Goal: Task Accomplishment & Management: Complete application form

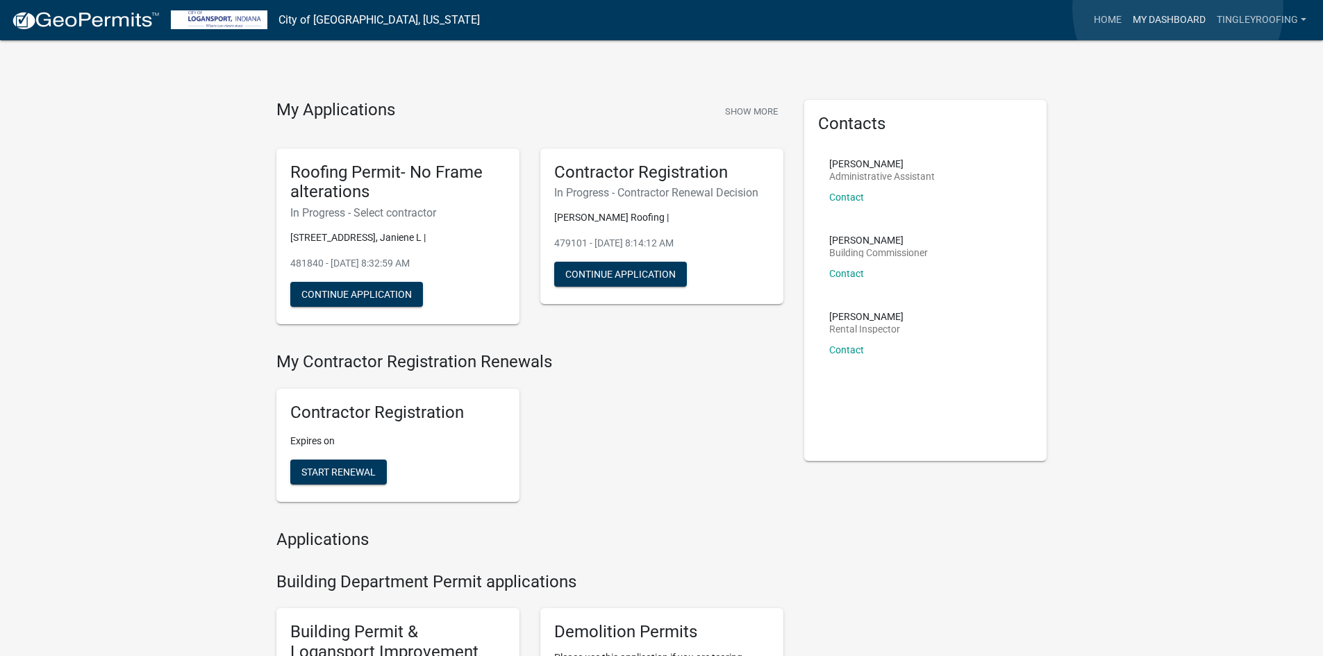
click at [1177, 18] on link "My Dashboard" at bounding box center [1169, 20] width 84 height 26
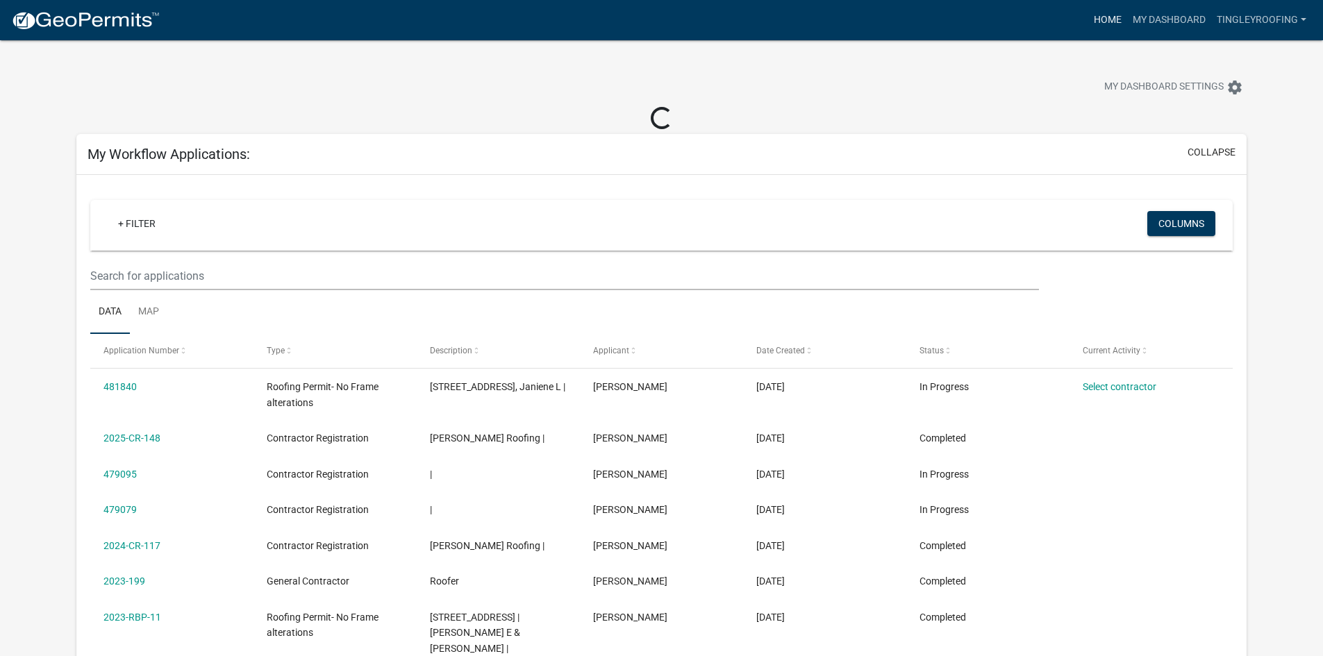
click at [1113, 16] on link "Home" at bounding box center [1107, 20] width 39 height 26
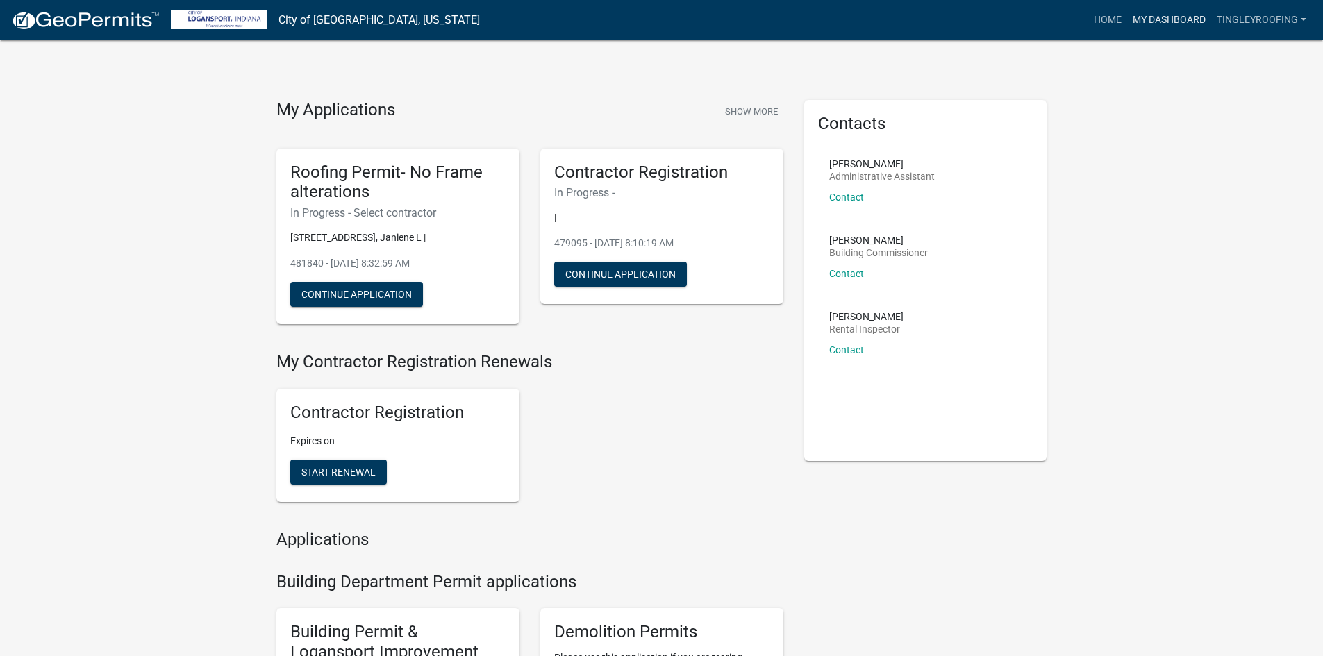
click at [1193, 20] on link "My Dashboard" at bounding box center [1169, 20] width 84 height 26
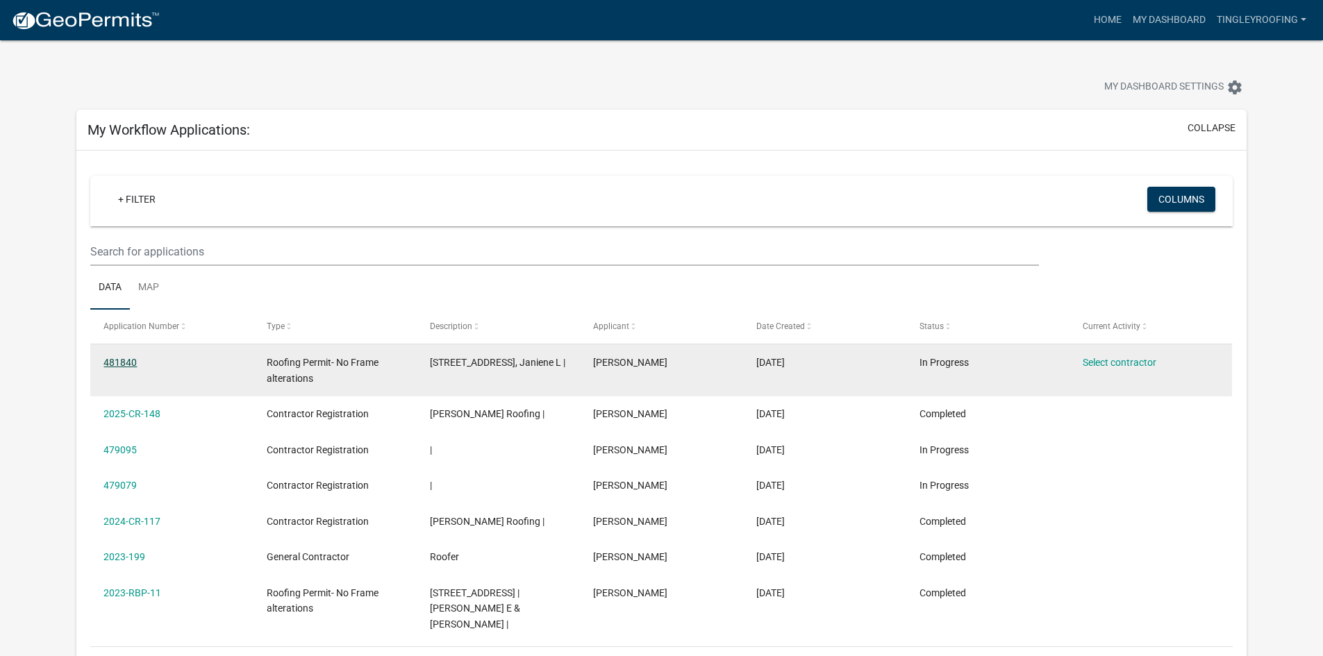
click at [121, 367] on link "481840" at bounding box center [119, 362] width 33 height 11
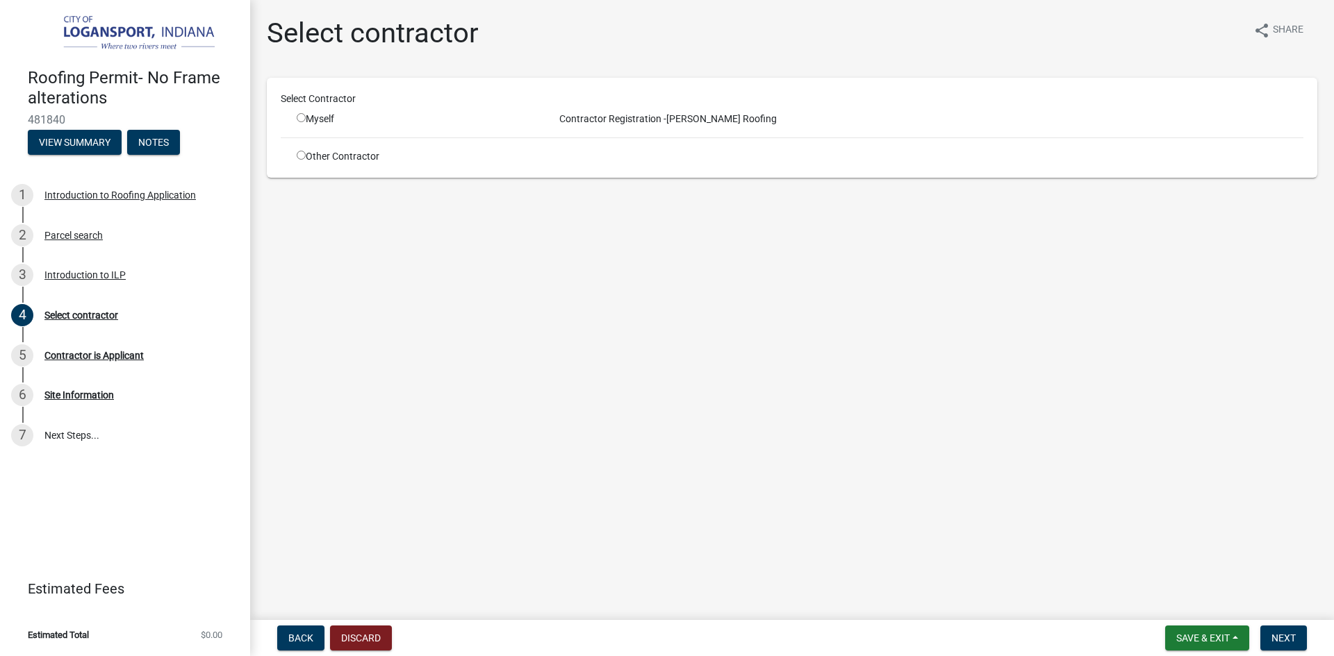
click at [297, 119] on input "radio" at bounding box center [301, 117] width 9 height 9
radio input "true"
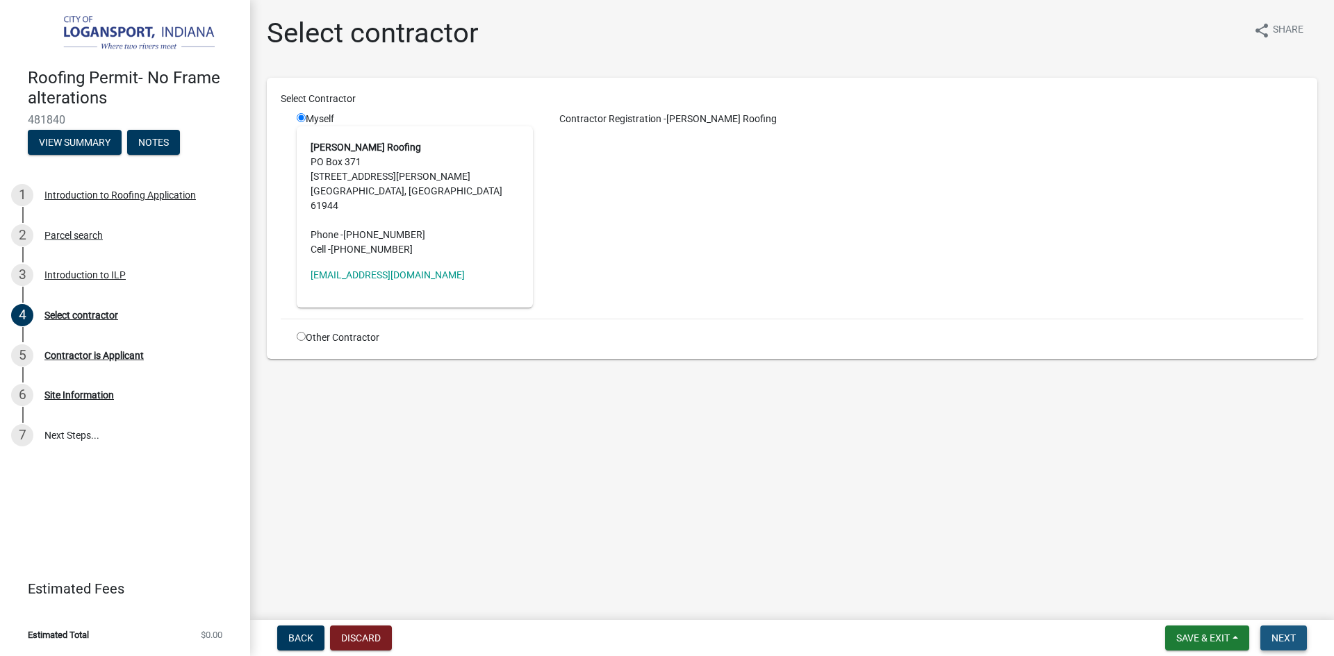
click at [1297, 633] on button "Next" at bounding box center [1283, 638] width 47 height 25
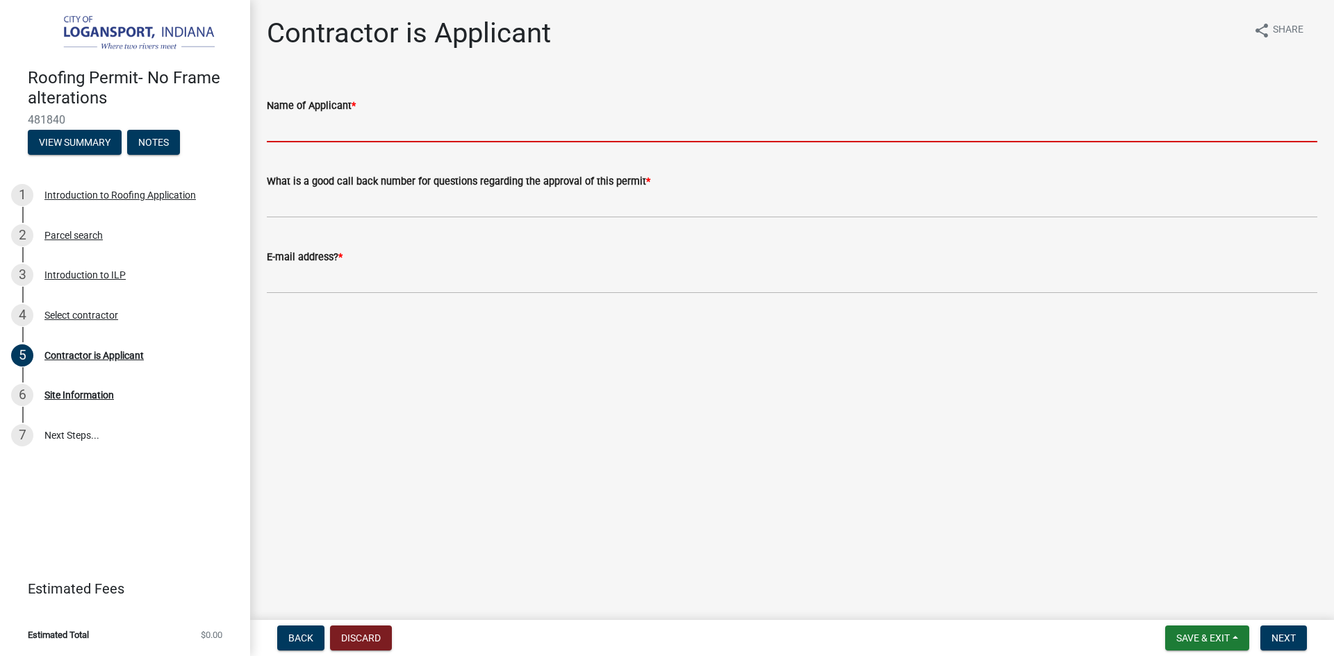
click at [308, 127] on input "Name of Applicant *" at bounding box center [792, 128] width 1050 height 28
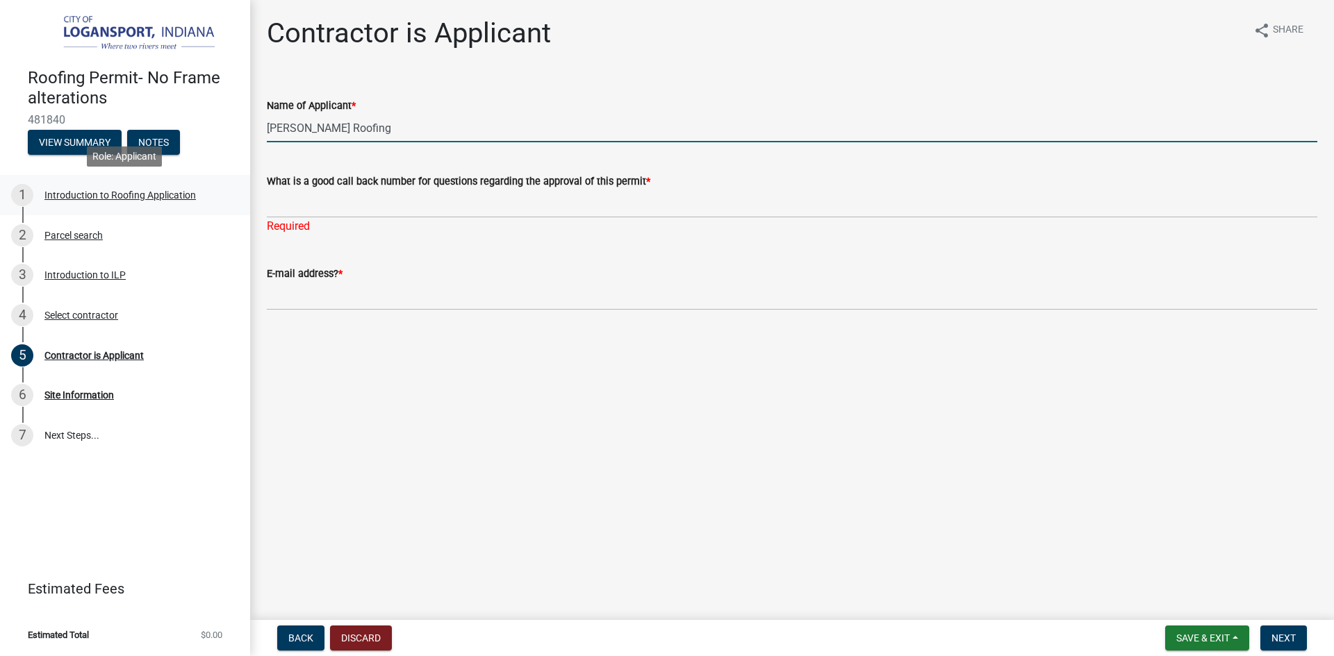
drag, startPoint x: 349, startPoint y: 131, endPoint x: 94, endPoint y: 176, distance: 259.0
click at [94, 176] on div "Roofing Permit- No Frame alterations 481840 View Summary Notes 1 Introduction t…" at bounding box center [667, 328] width 1334 height 656
type input "[PERSON_NAME]"
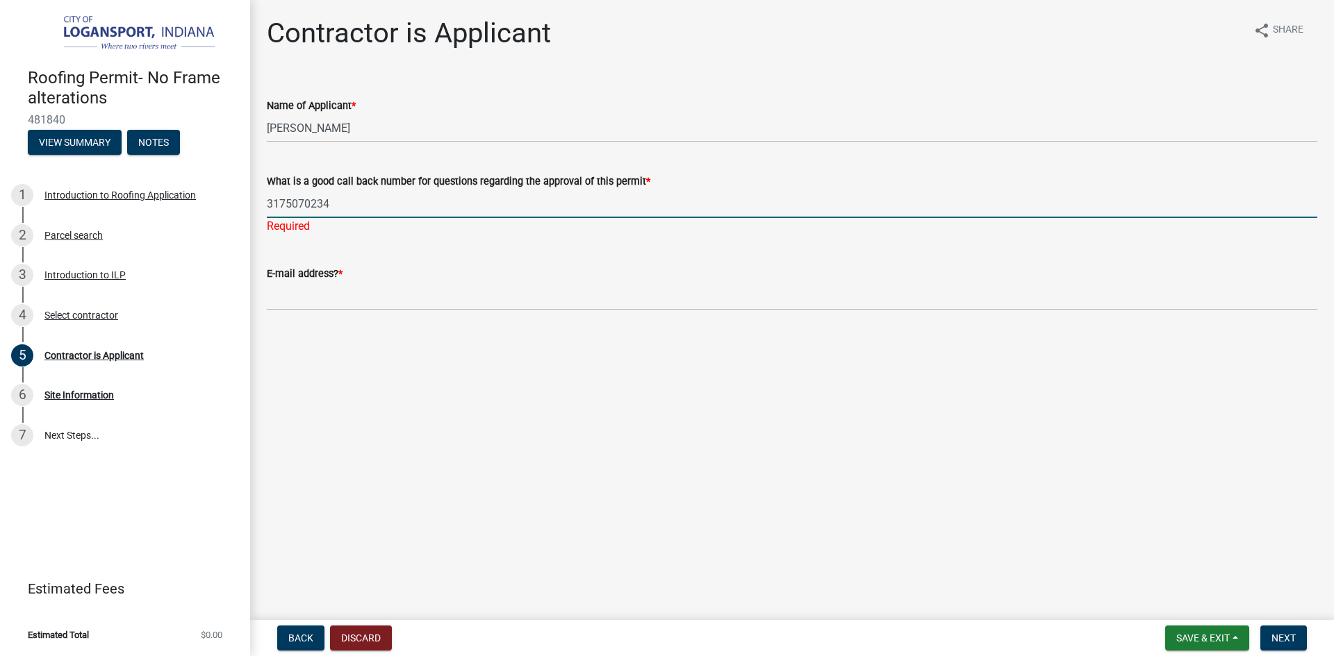
type input "3175070234"
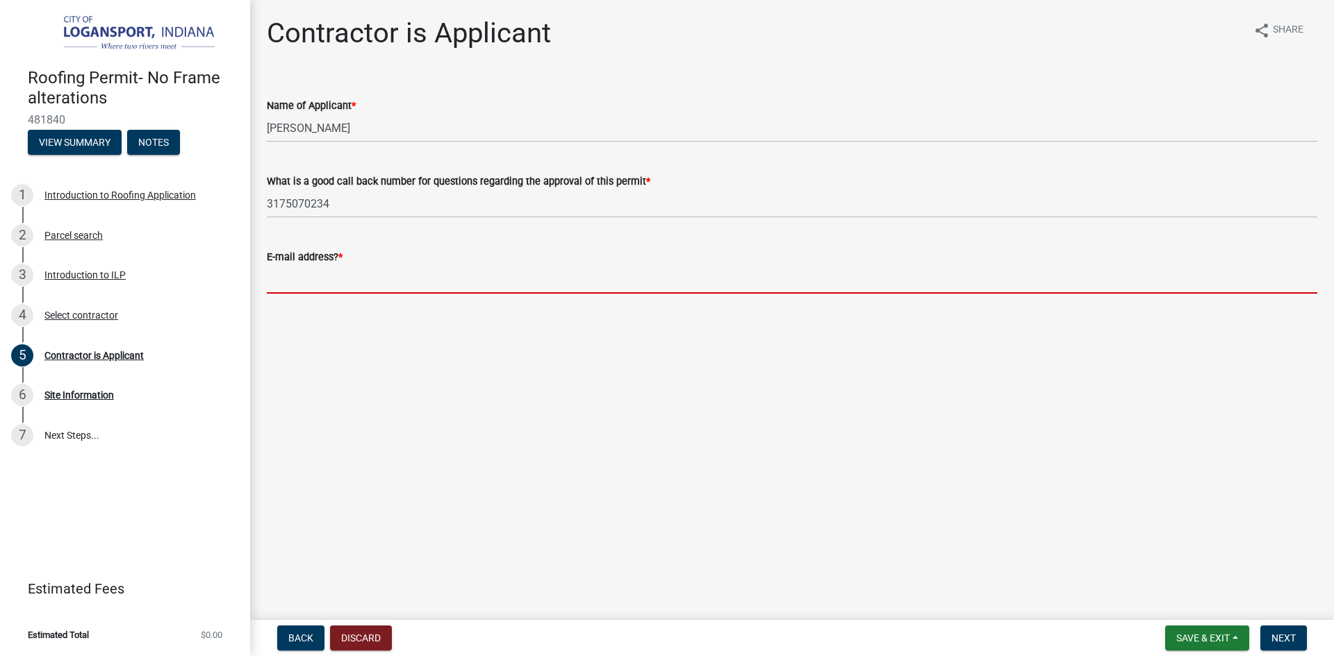
click at [313, 296] on wm-data-entity-input "E-mail address? *" at bounding box center [792, 267] width 1050 height 76
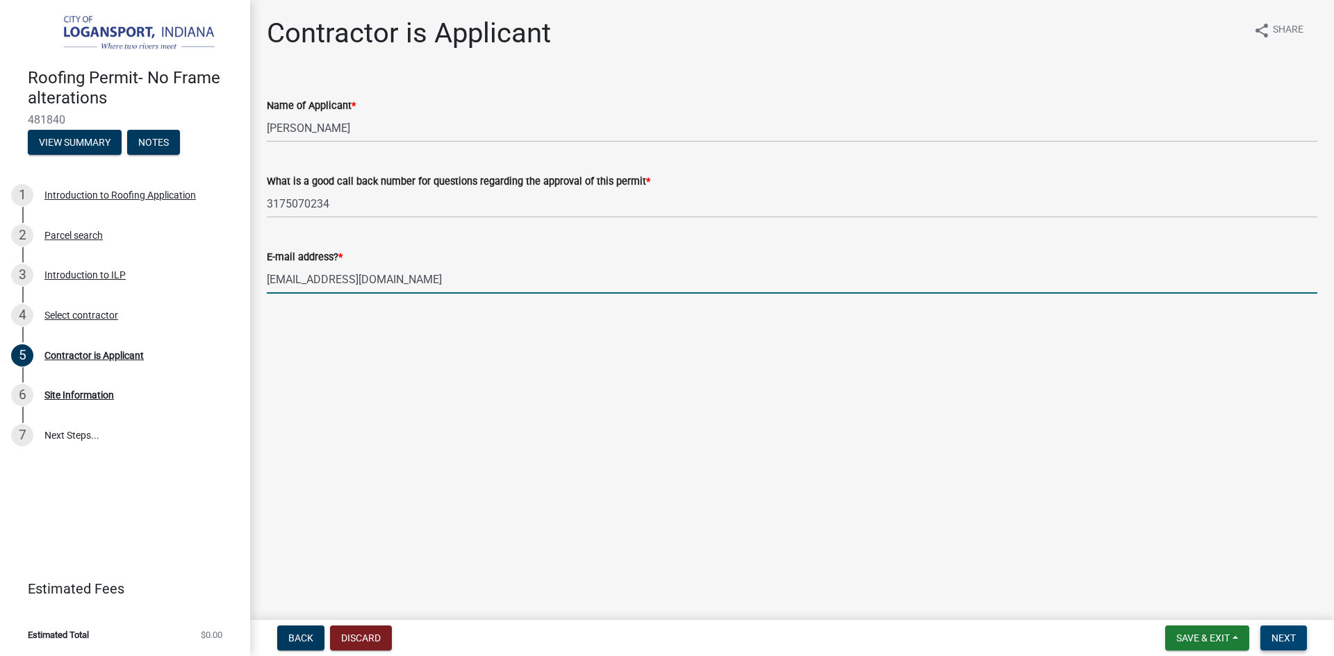
type input "[EMAIL_ADDRESS][DOMAIN_NAME]"
click at [1289, 641] on span "Next" at bounding box center [1283, 638] width 24 height 11
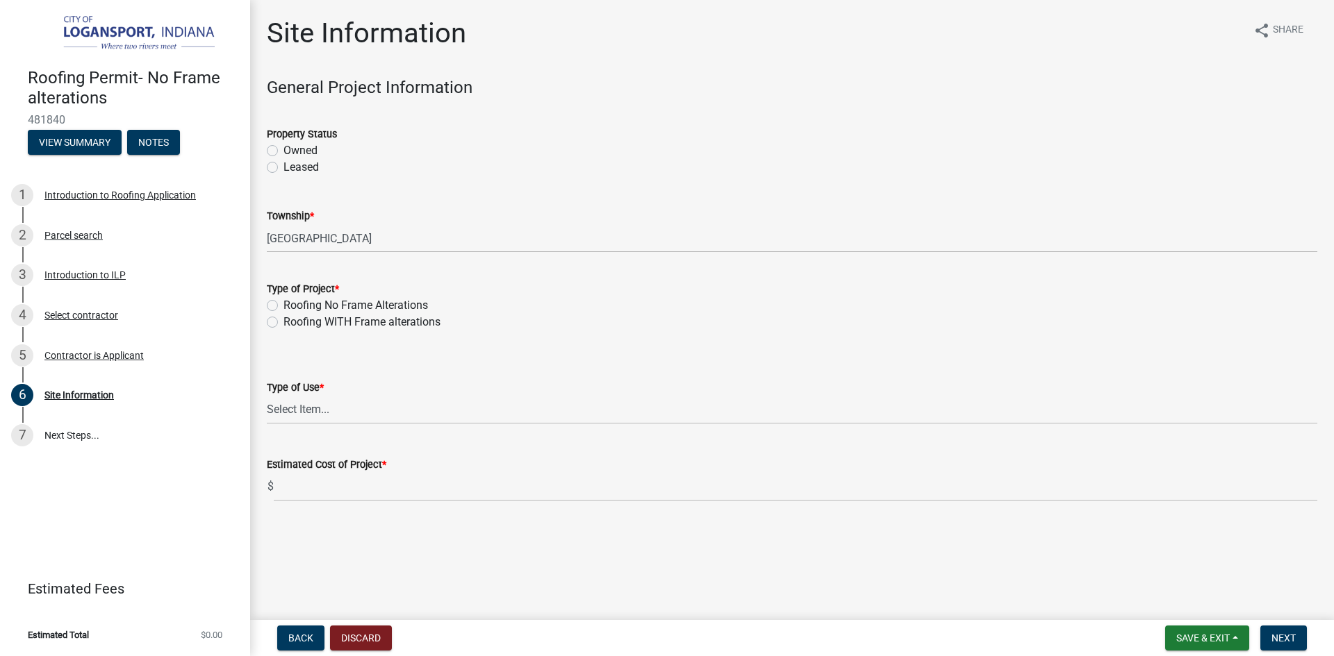
click at [283, 148] on label "Owned" at bounding box center [300, 150] width 34 height 17
click at [283, 148] on input "Owned" at bounding box center [287, 146] width 9 height 9
radio input "true"
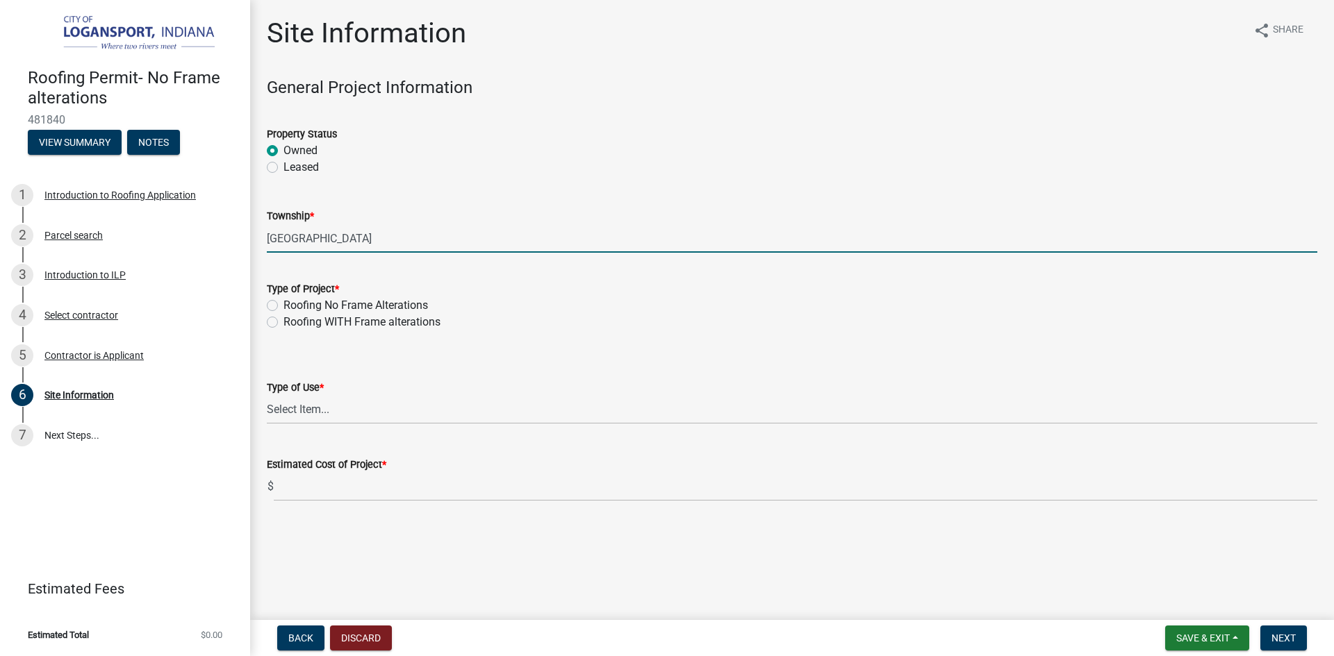
click at [336, 240] on input "[GEOGRAPHIC_DATA]" at bounding box center [792, 238] width 1050 height 28
click at [283, 306] on label "Roofing No Frame Alterations" at bounding box center [355, 305] width 144 height 17
click at [283, 306] on input "Roofing No Frame Alterations" at bounding box center [287, 301] width 9 height 9
radio input "true"
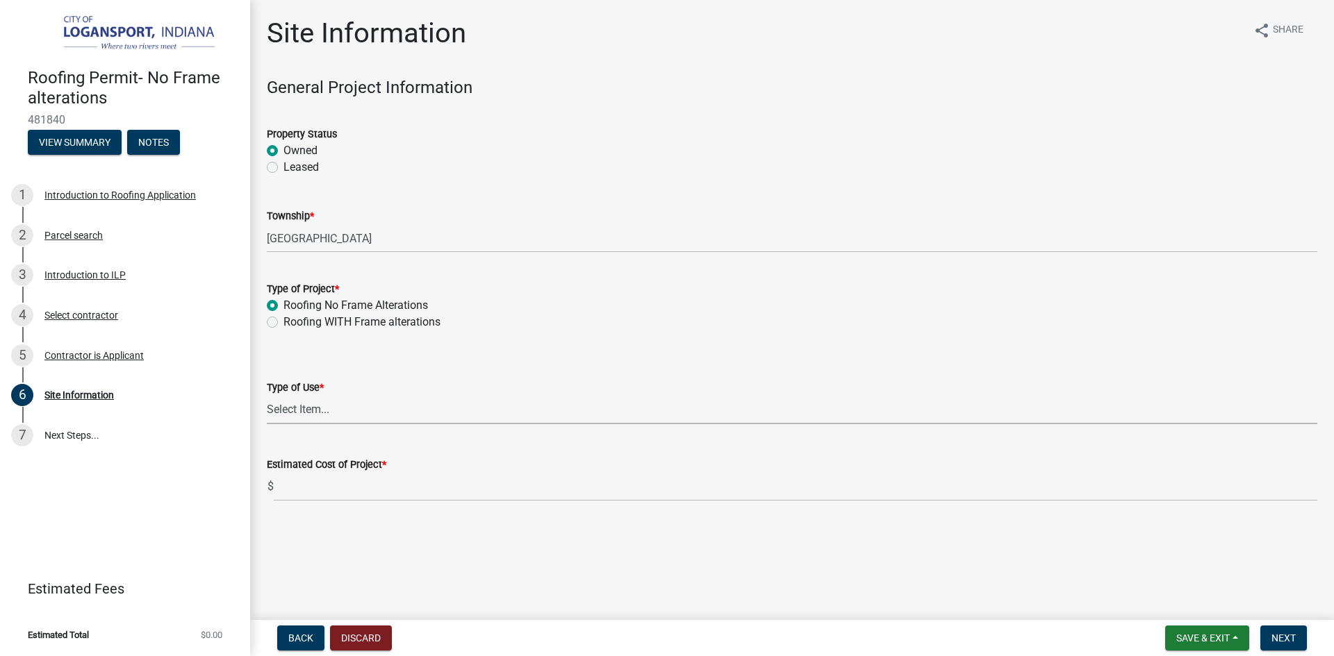
click at [314, 406] on select "Select Item... Residential Commercial/Industrial Agricultural Public/Semi Public" at bounding box center [792, 410] width 1050 height 28
click at [292, 408] on select "Select Item... Residential Commercial/Industrial Agricultural Public/Semi Public" at bounding box center [792, 410] width 1050 height 28
click at [267, 396] on select "Select Item... Residential Commercial/Industrial Agricultural Public/Semi Public" at bounding box center [792, 410] width 1050 height 28
select select "62802869-e470-474a-8a4c-8dbe1ccdd5ac"
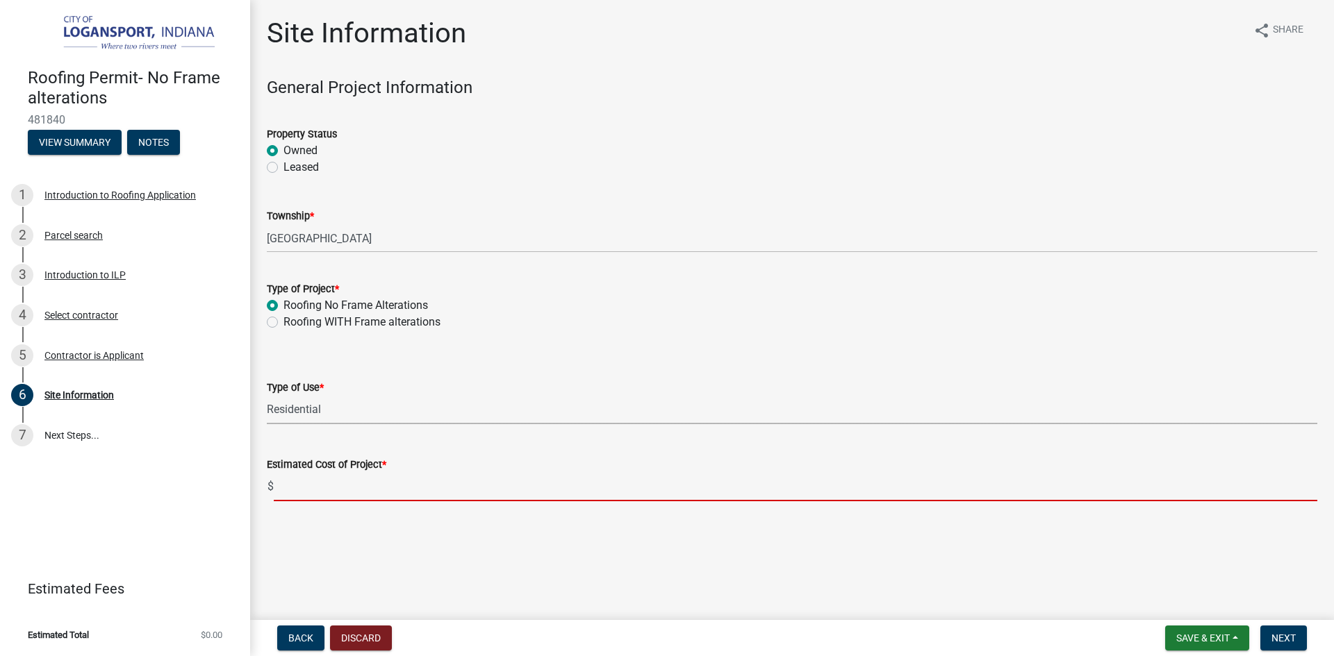
click at [310, 491] on input "text" at bounding box center [795, 487] width 1043 height 28
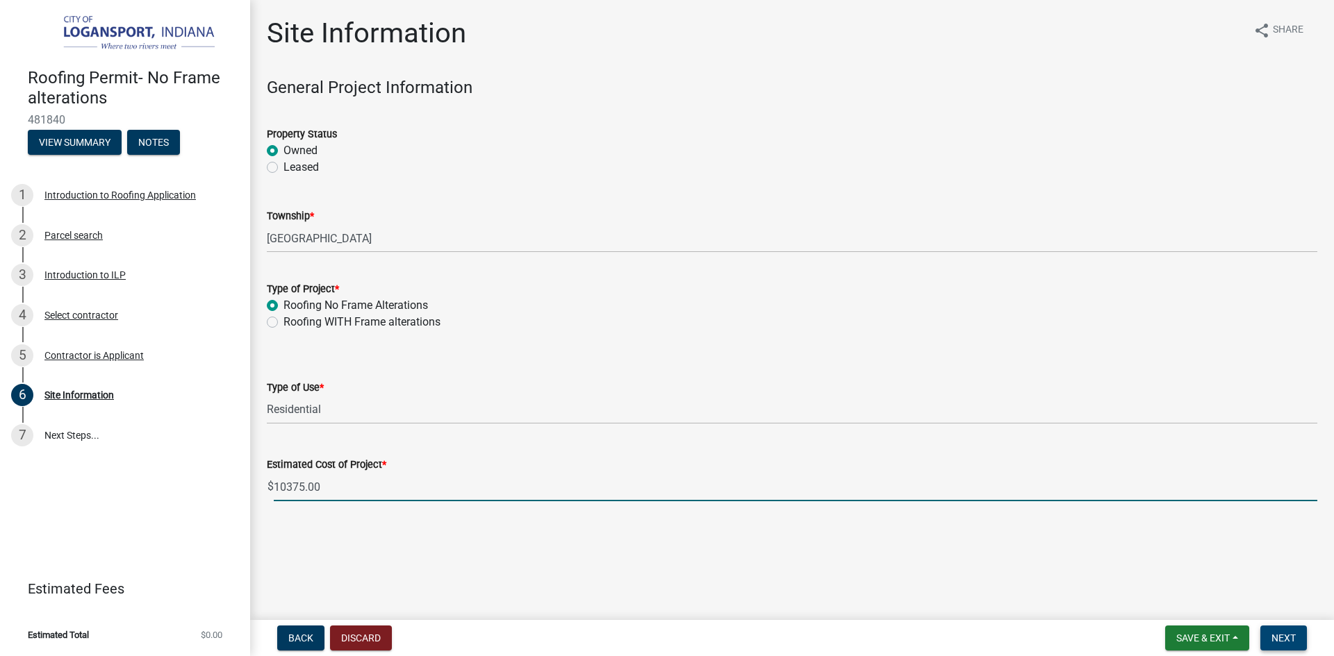
type input "10375"
click at [1293, 641] on span "Next" at bounding box center [1283, 638] width 24 height 11
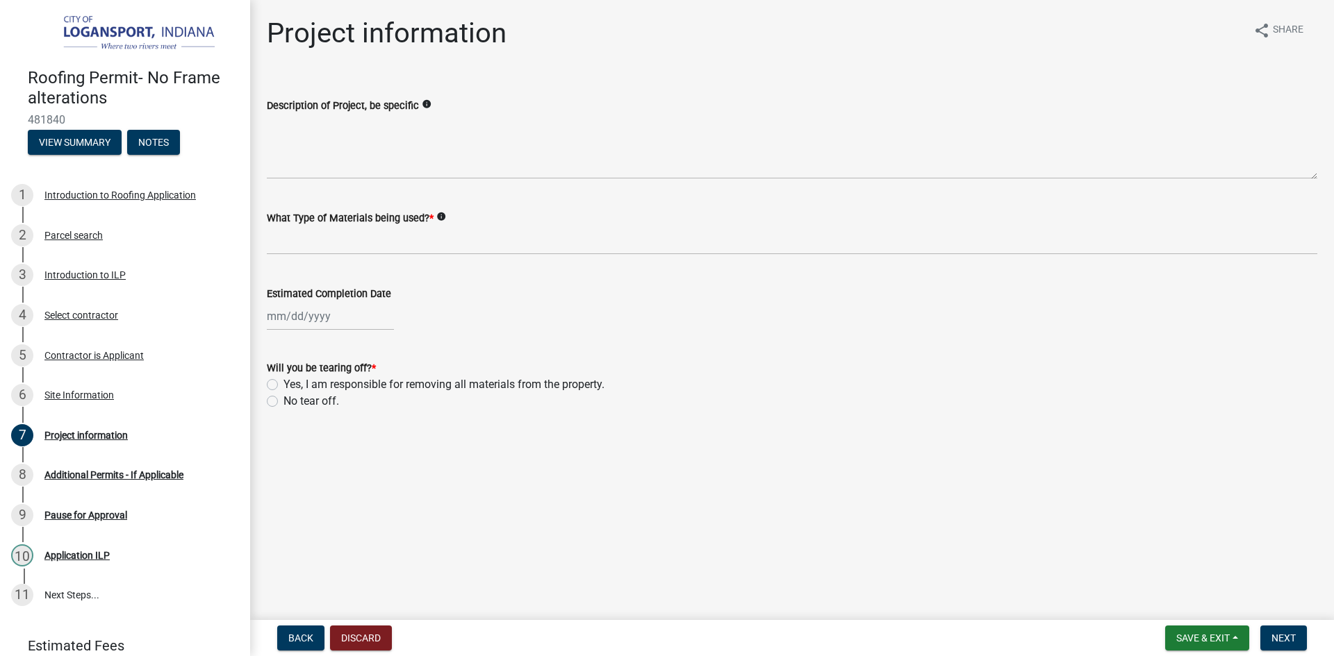
click at [296, 185] on wm-data-entity-input "Description of Project, be specific info" at bounding box center [792, 134] width 1050 height 113
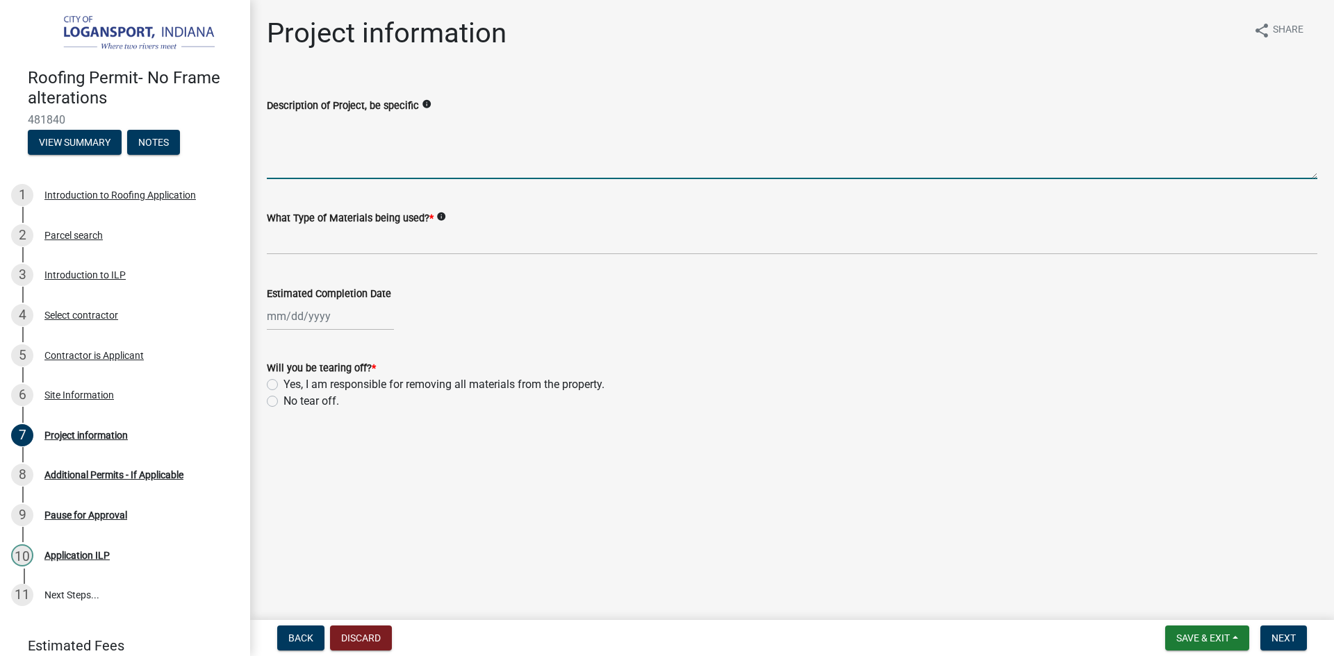
click at [304, 169] on textarea "Description of Project, be specific" at bounding box center [792, 146] width 1050 height 65
type textarea "Reroof"
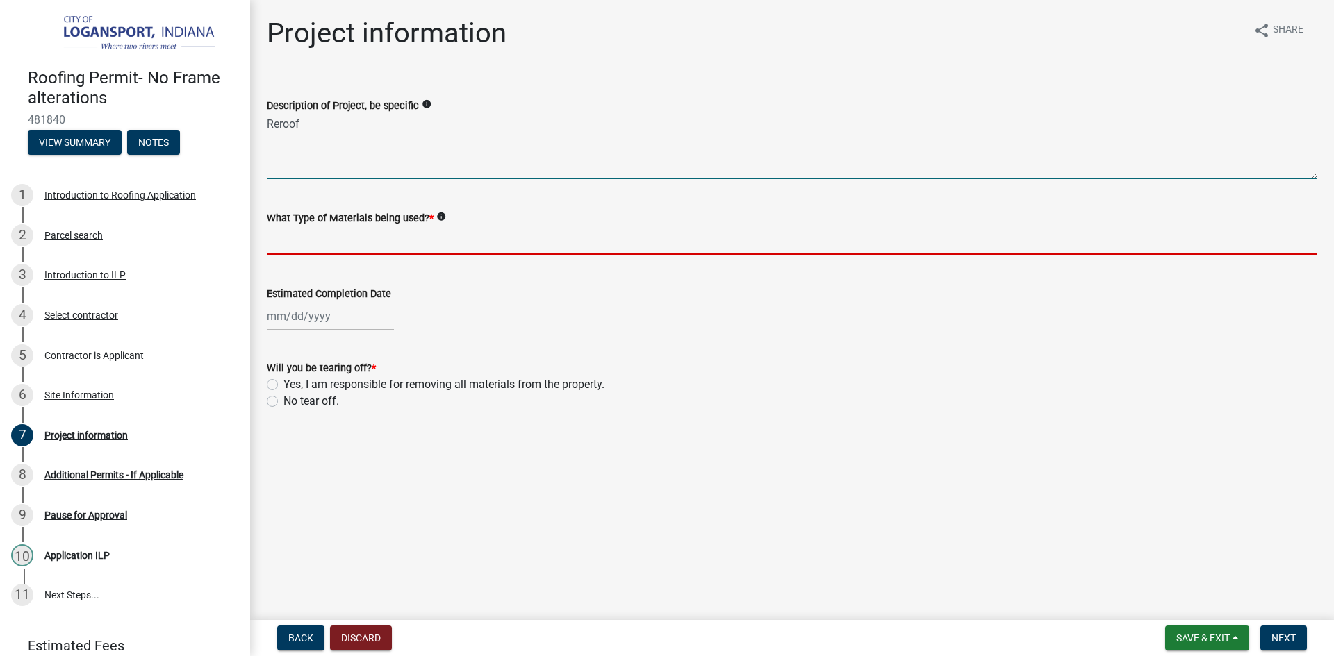
click at [342, 247] on input "What Type of Materials being used? *" at bounding box center [792, 240] width 1050 height 28
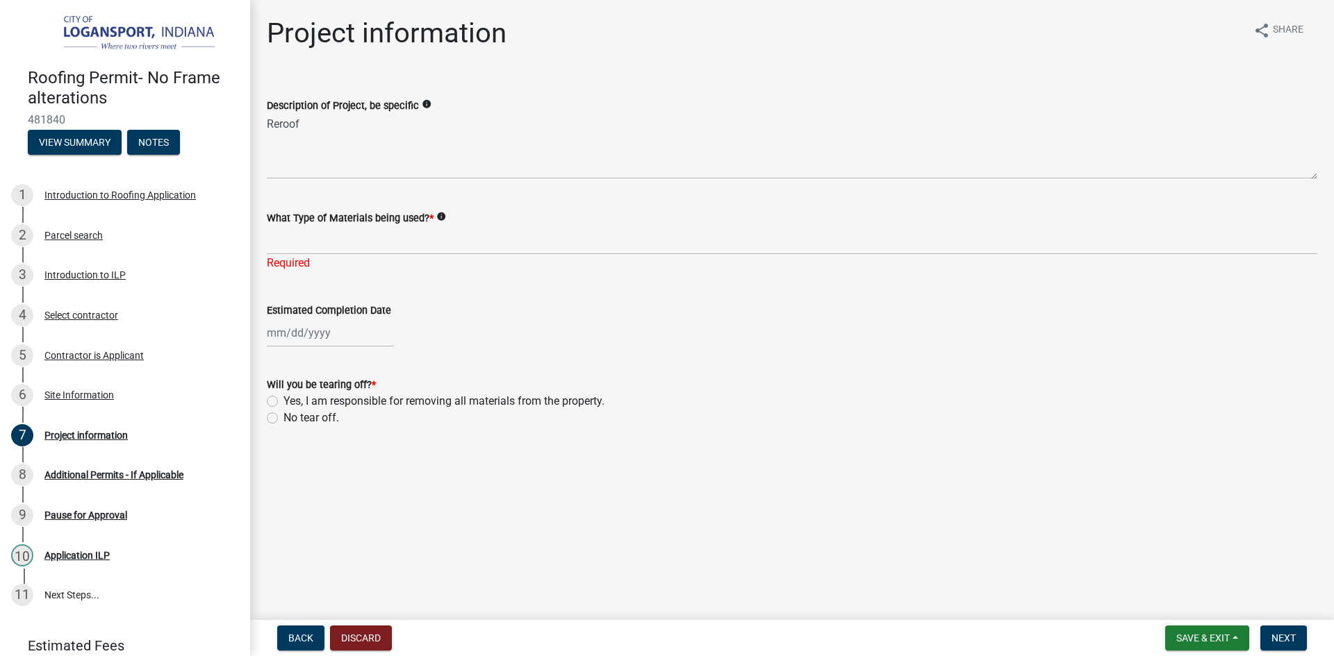
click at [438, 212] on icon "info" at bounding box center [441, 217] width 10 height 10
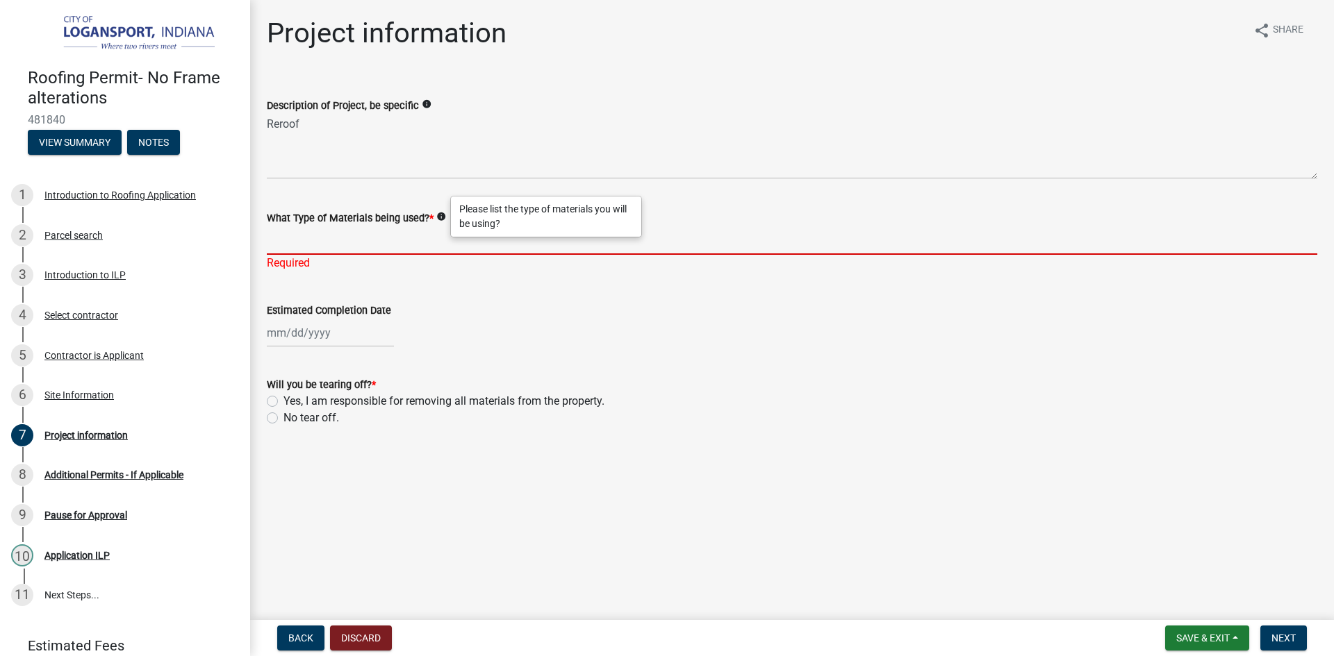
click at [287, 250] on input "What Type of Materials being used? *" at bounding box center [792, 240] width 1050 height 28
click at [283, 401] on label "Yes, I am responsible for removing all materials from the property." at bounding box center [443, 401] width 321 height 17
click at [283, 401] on input "Yes, I am responsible for removing all materials from the property." at bounding box center [287, 397] width 9 height 9
radio input "true"
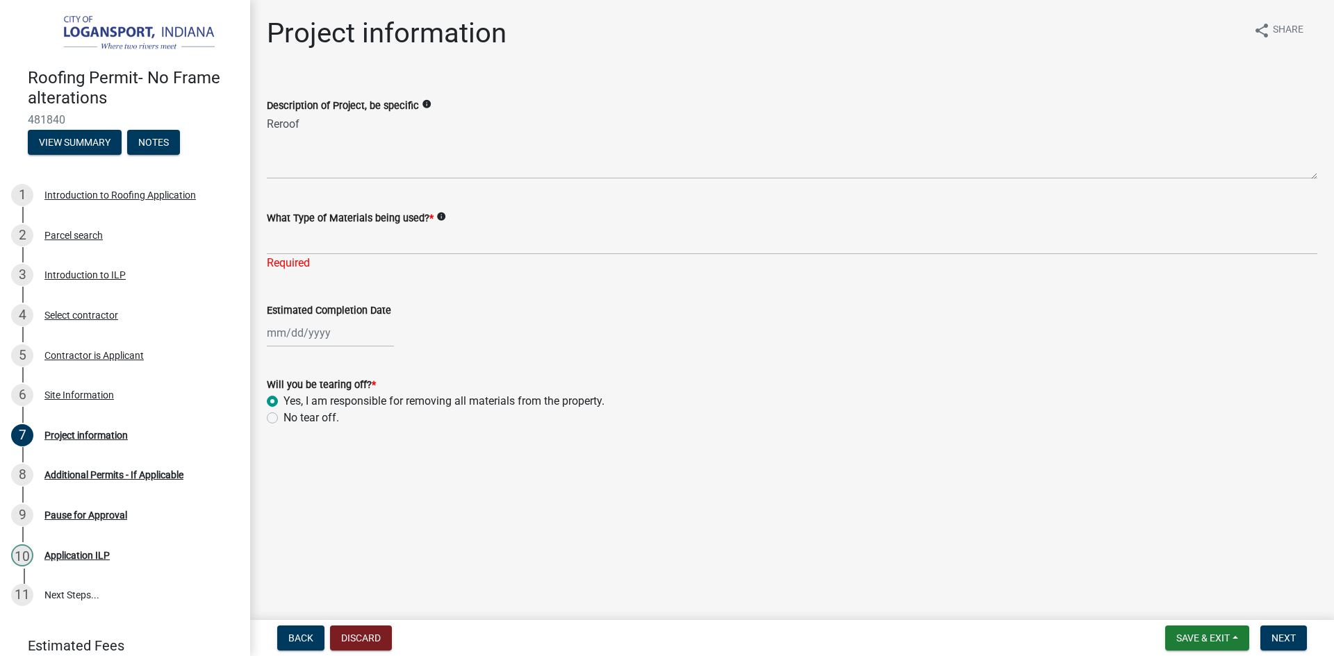
click at [273, 337] on div at bounding box center [330, 333] width 127 height 28
select select "9"
select select "2025"
click at [419, 367] on button "Next month" at bounding box center [414, 362] width 17 height 22
select select "10"
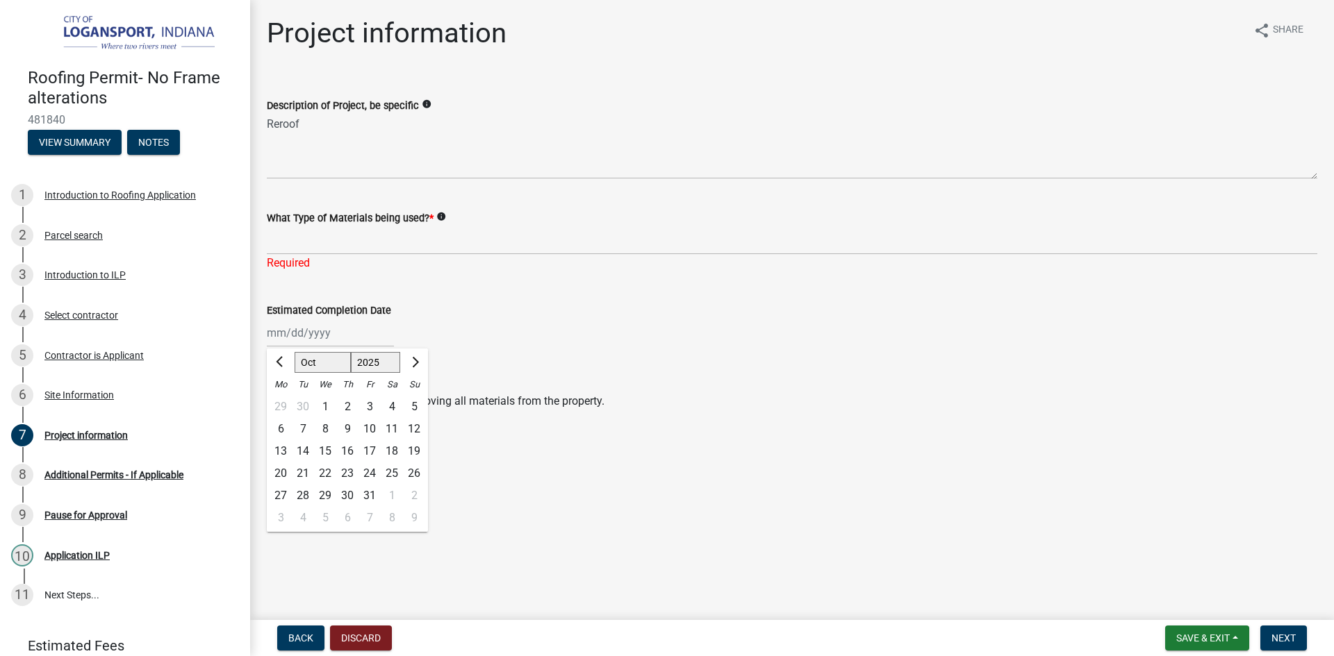
click at [320, 474] on div "22" at bounding box center [325, 474] width 22 height 22
type input "[DATE]"
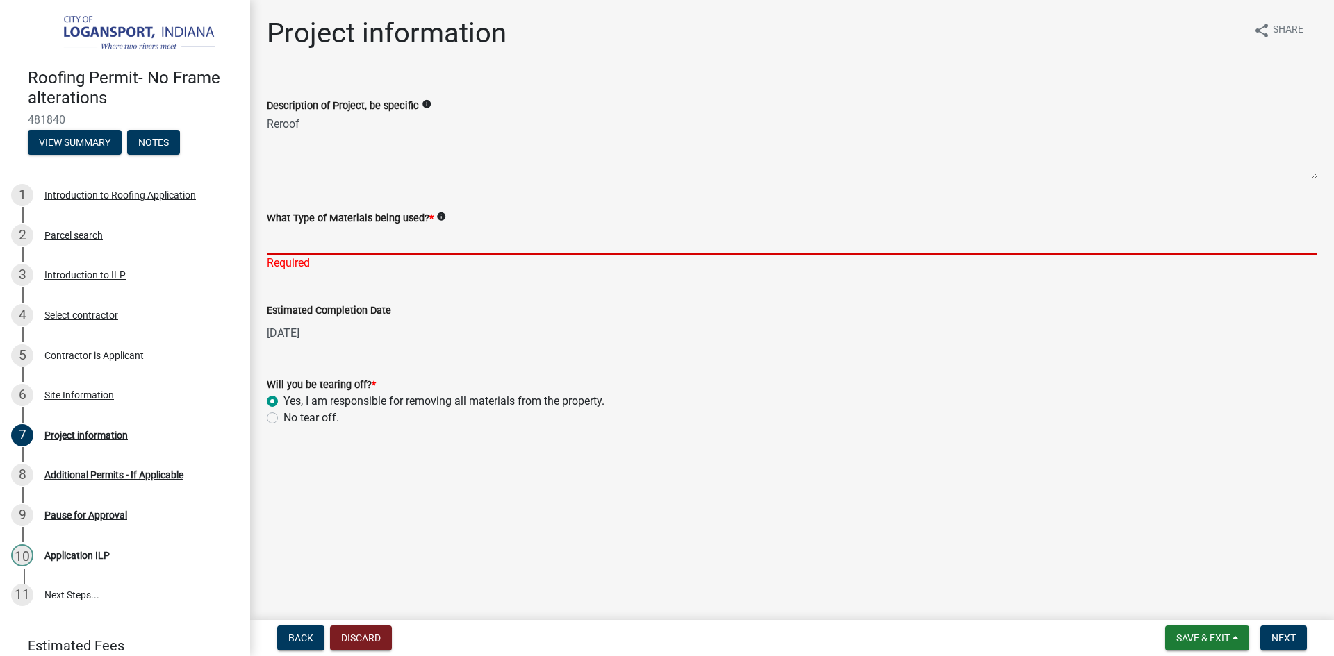
click at [362, 248] on input "What Type of Materials being used? *" at bounding box center [792, 240] width 1050 height 28
click at [279, 244] on input "What Type of Materials being used? *" at bounding box center [792, 240] width 1050 height 28
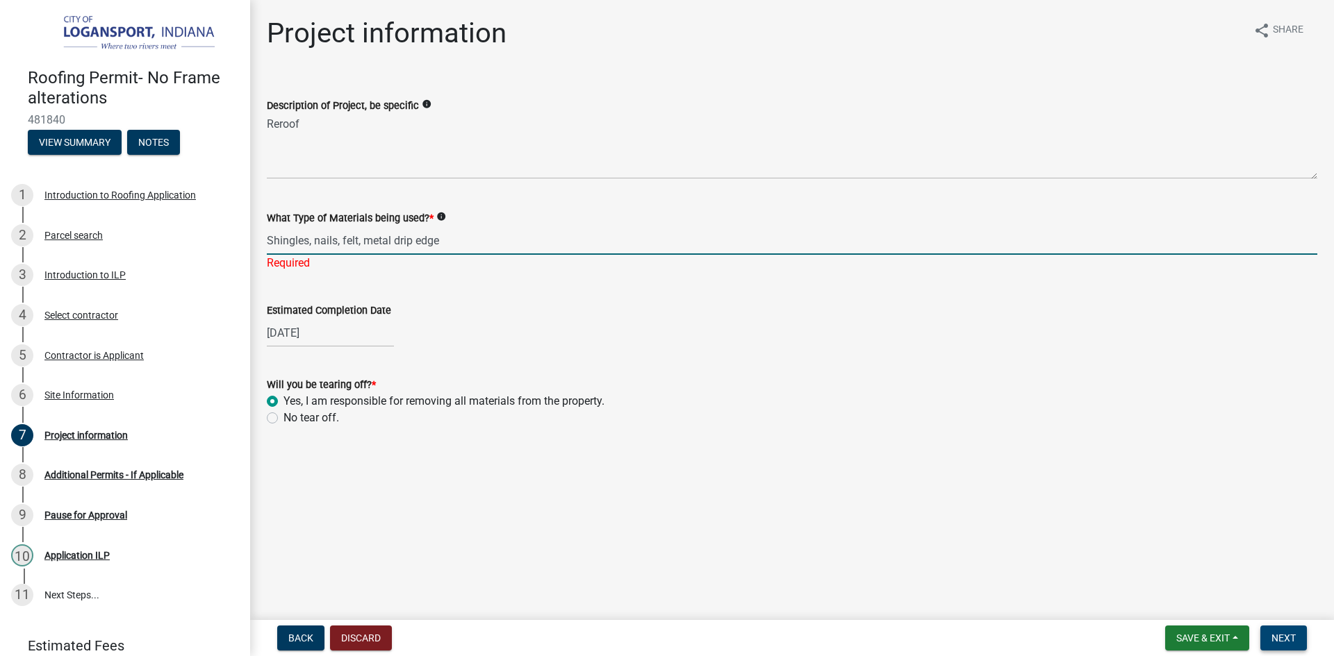
type input "Shingles, nails, felt, metal drip edge"
click at [1295, 638] on span "Next" at bounding box center [1283, 638] width 24 height 11
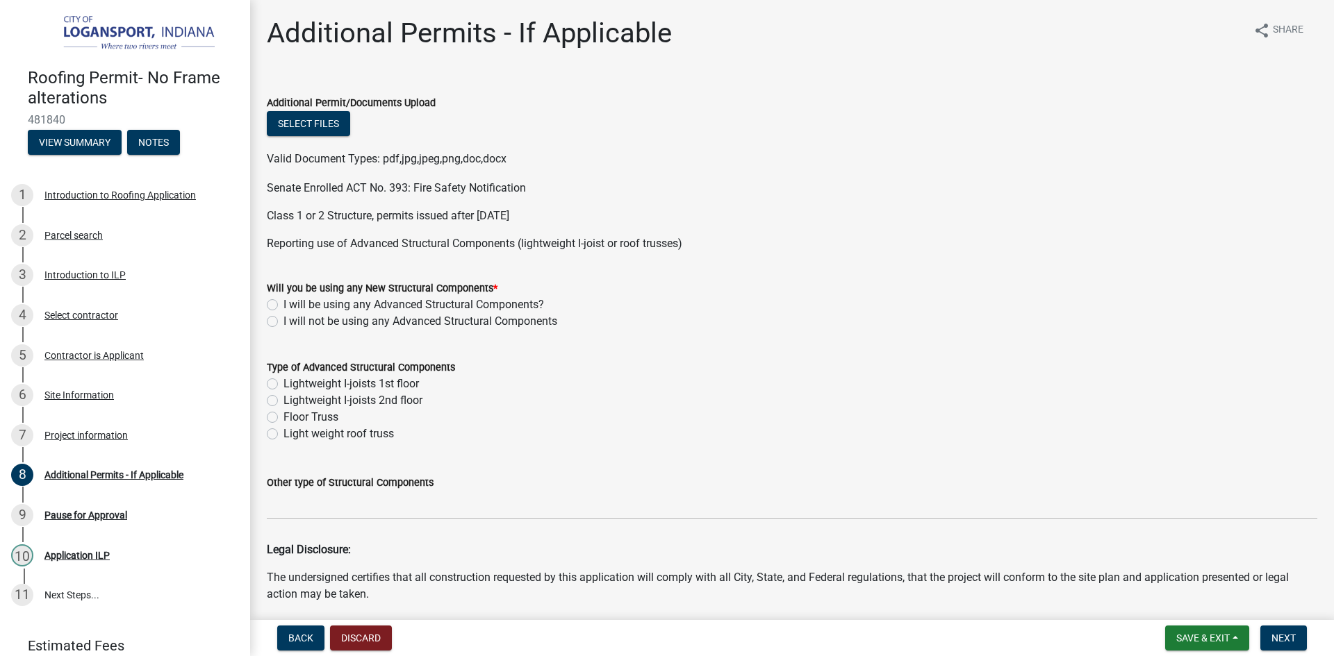
click at [279, 320] on div "I will not be using any Advanced Structural Components" at bounding box center [792, 321] width 1050 height 17
click at [283, 320] on label "I will not be using any Advanced Structural Components" at bounding box center [420, 321] width 274 height 17
click at [283, 320] on input "I will not be using any Advanced Structural Components" at bounding box center [287, 317] width 9 height 9
radio input "true"
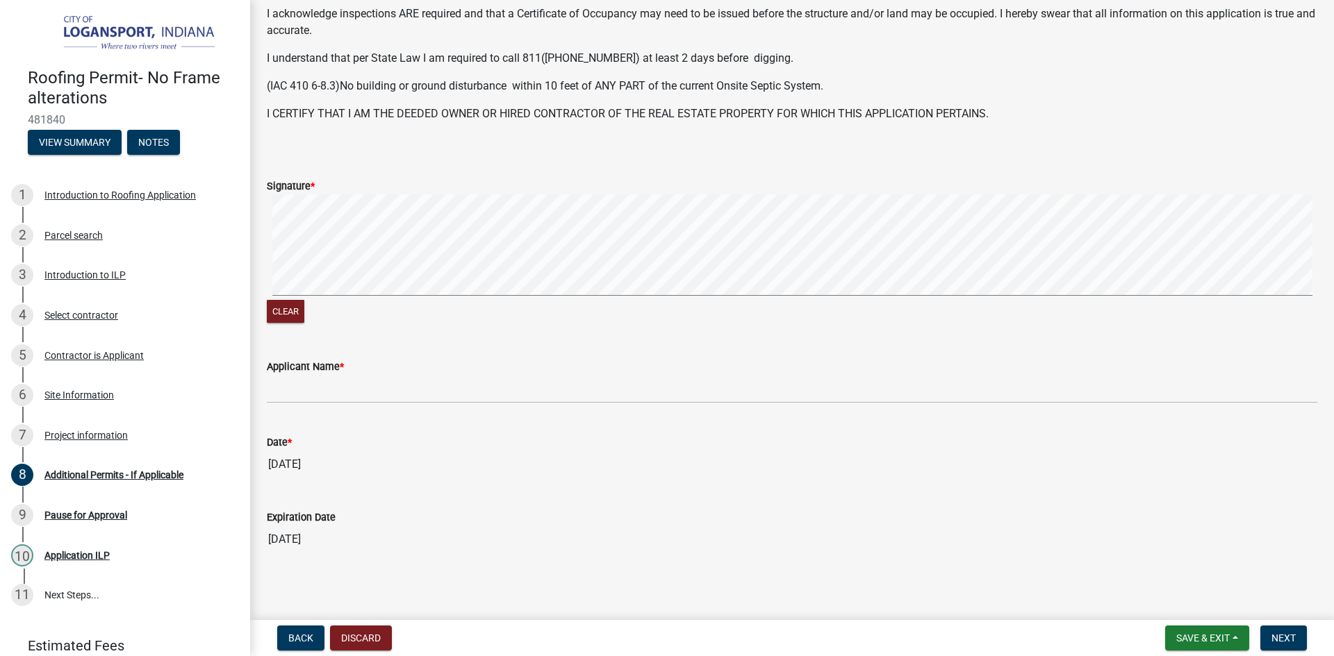
scroll to position [614, 0]
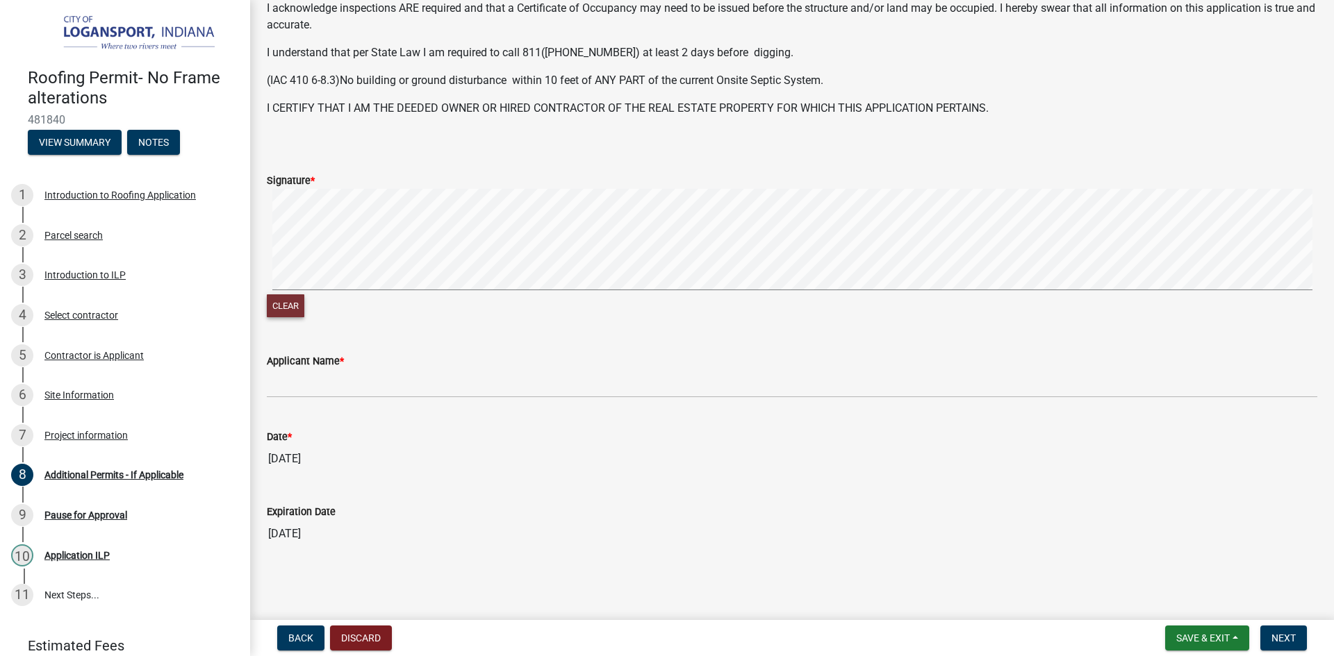
click at [284, 301] on button "Clear" at bounding box center [286, 305] width 38 height 23
click at [300, 301] on button "Clear" at bounding box center [286, 305] width 38 height 23
click at [306, 331] on wm-data-entity-input "Signature * Clear" at bounding box center [792, 245] width 1050 height 178
click at [338, 297] on div "Clear" at bounding box center [792, 255] width 1050 height 132
click at [415, 344] on wm-data-entity-input-list "Additional Permit/Documents Upload Select files Valid Document Types: pdf,jpg,j…" at bounding box center [792, 12] width 1050 height 1097
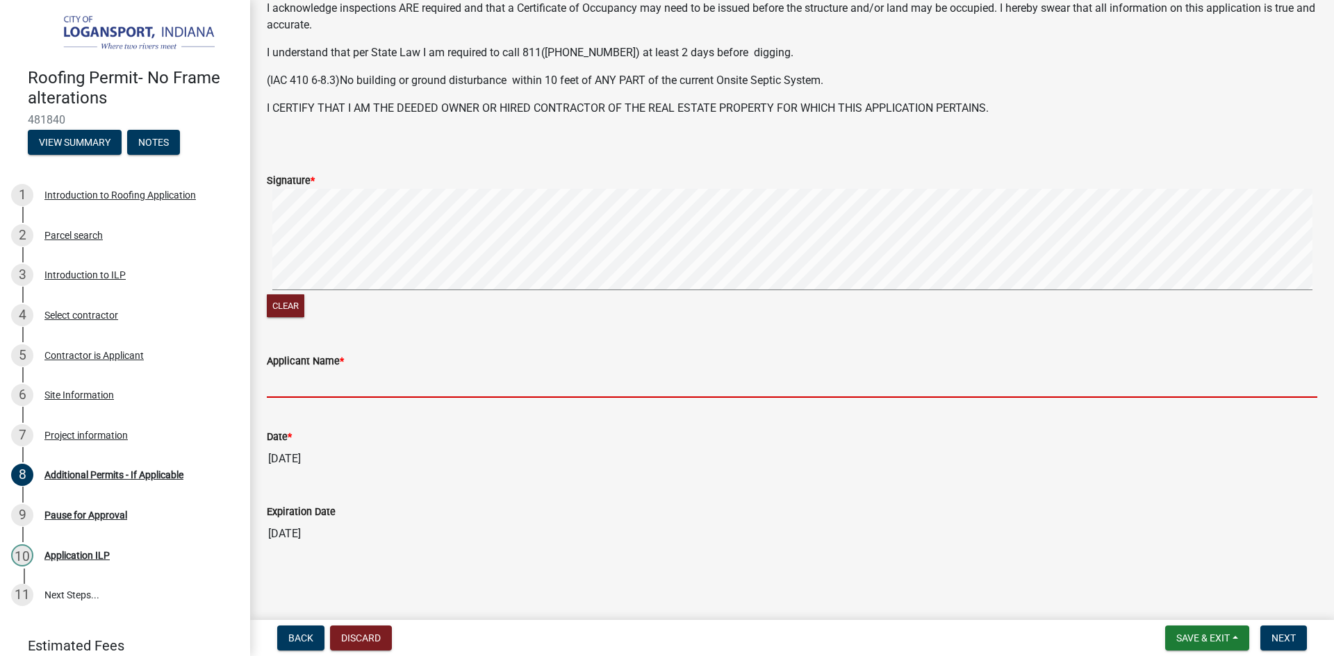
click at [346, 390] on input "Applicant Name *" at bounding box center [792, 384] width 1050 height 28
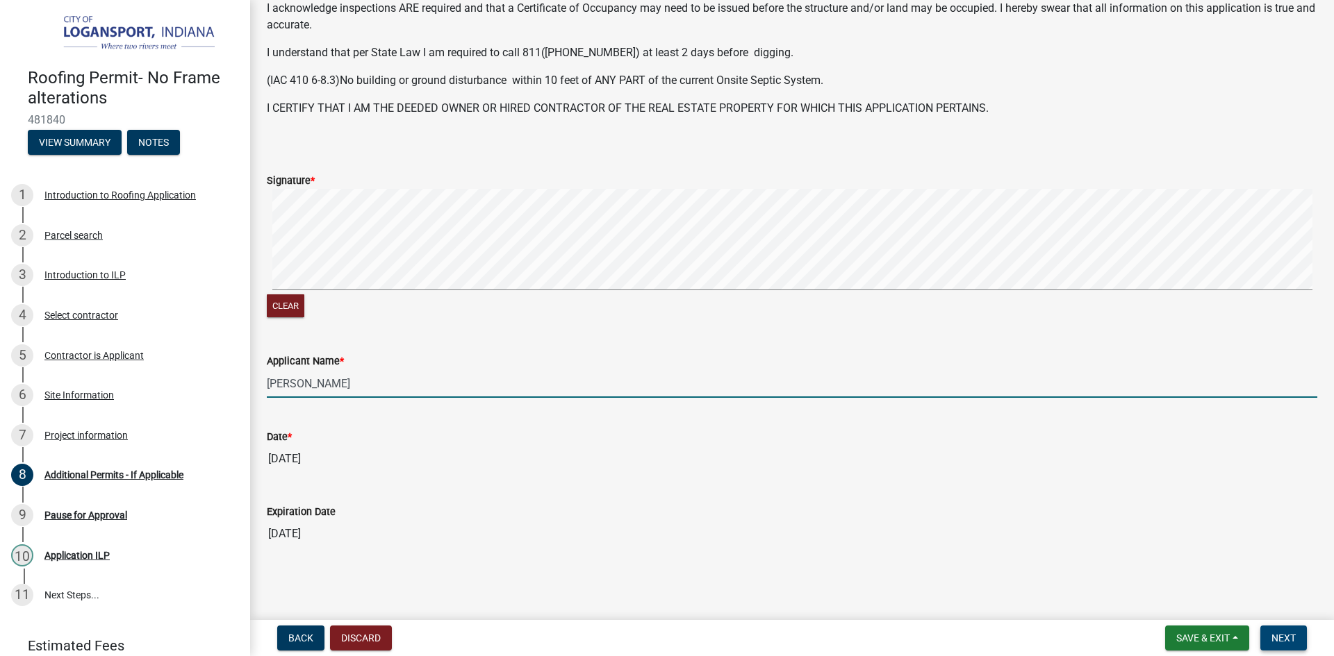
type input "[PERSON_NAME]"
click at [1282, 633] on span "Next" at bounding box center [1283, 638] width 24 height 11
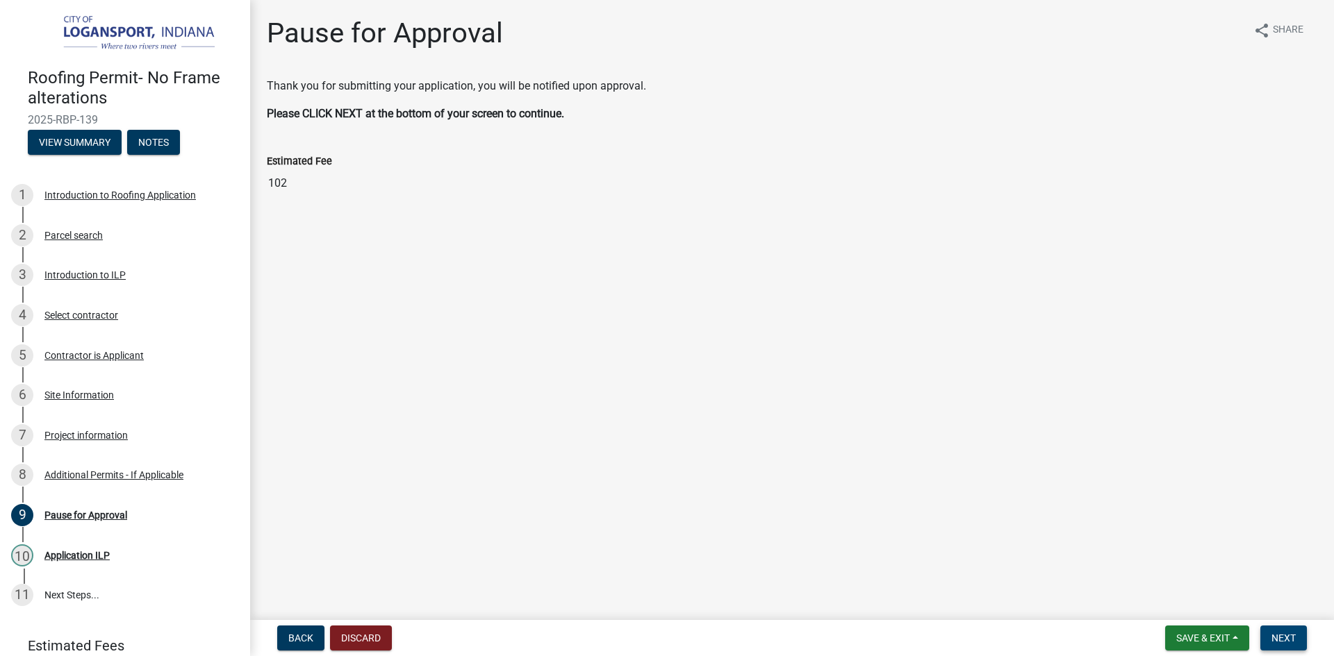
click at [1290, 640] on span "Next" at bounding box center [1283, 638] width 24 height 11
